Goal: Task Accomplishment & Management: Use online tool/utility

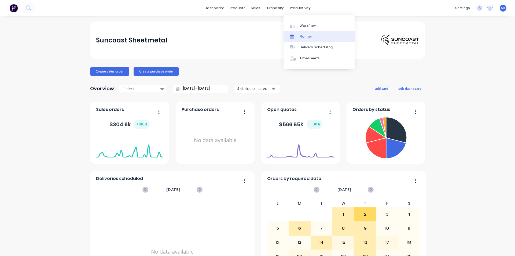
click at [310, 36] on div "Planner" at bounding box center [306, 36] width 13 height 5
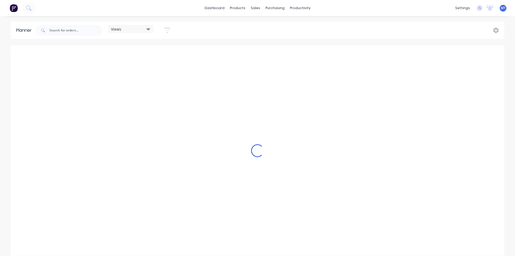
scroll to position [0, 0]
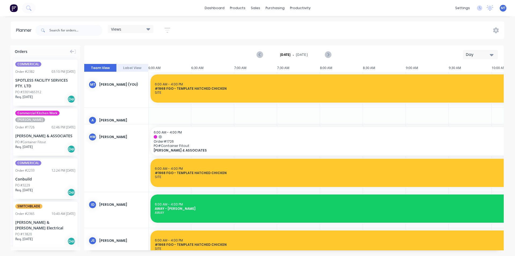
click at [492, 54] on icon "button" at bounding box center [492, 55] width 4 height 2
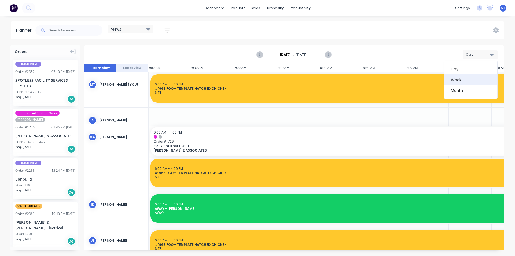
click at [482, 81] on div "Week" at bounding box center [470, 79] width 53 height 11
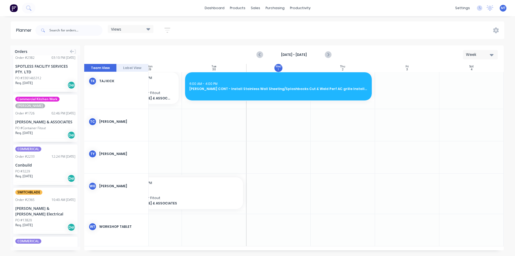
scroll to position [27, 0]
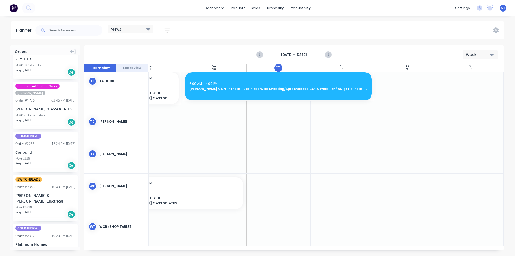
click at [35, 195] on div "[PERSON_NAME] & [PERSON_NAME] Electrical" at bounding box center [45, 197] width 60 height 11
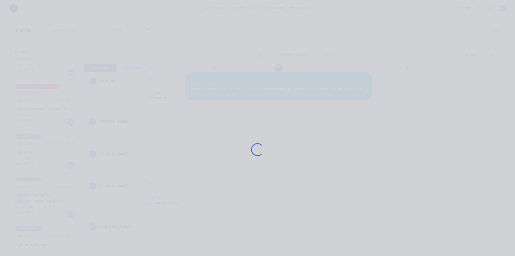
scroll to position [735, 98]
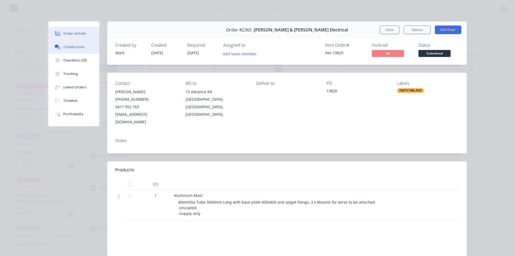
click at [67, 48] on div "Collaborate" at bounding box center [73, 47] width 21 height 5
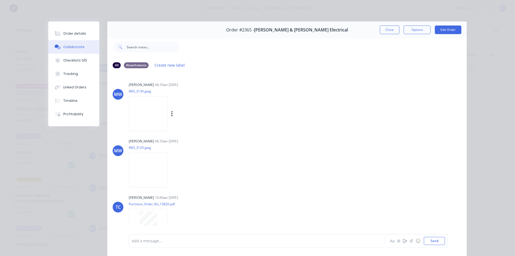
click at [153, 116] on img at bounding box center [148, 113] width 39 height 35
click at [393, 33] on button "Close" at bounding box center [390, 29] width 20 height 9
